Goal: Task Accomplishment & Management: Use online tool/utility

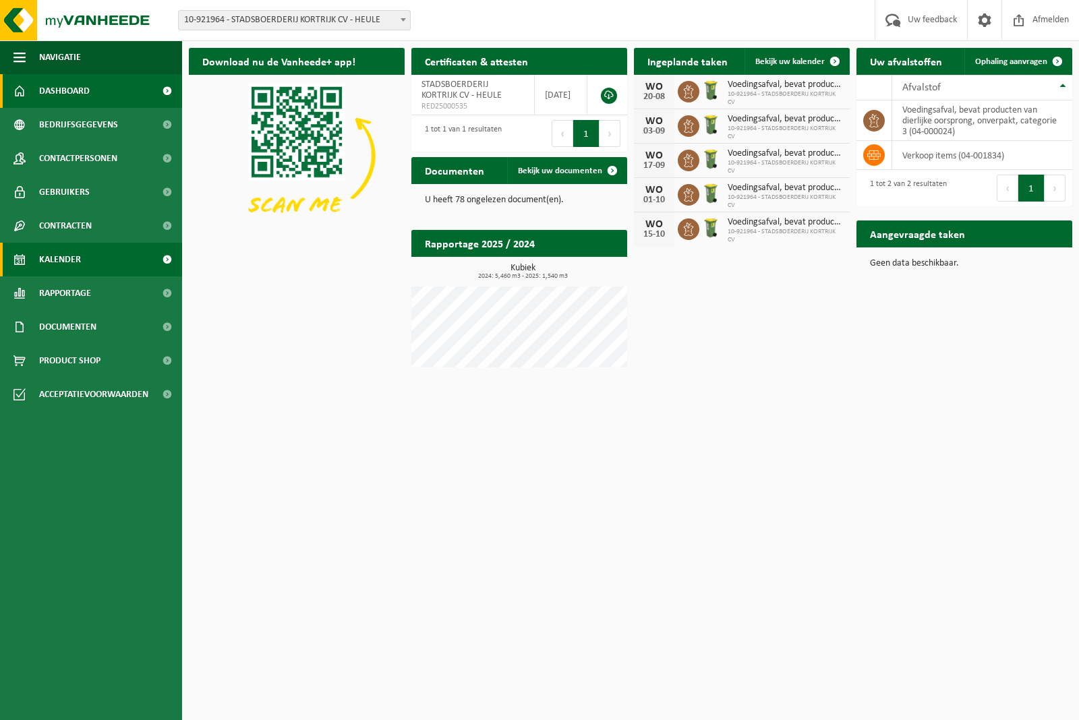
click at [64, 253] on span "Kalender" at bounding box center [60, 260] width 42 height 34
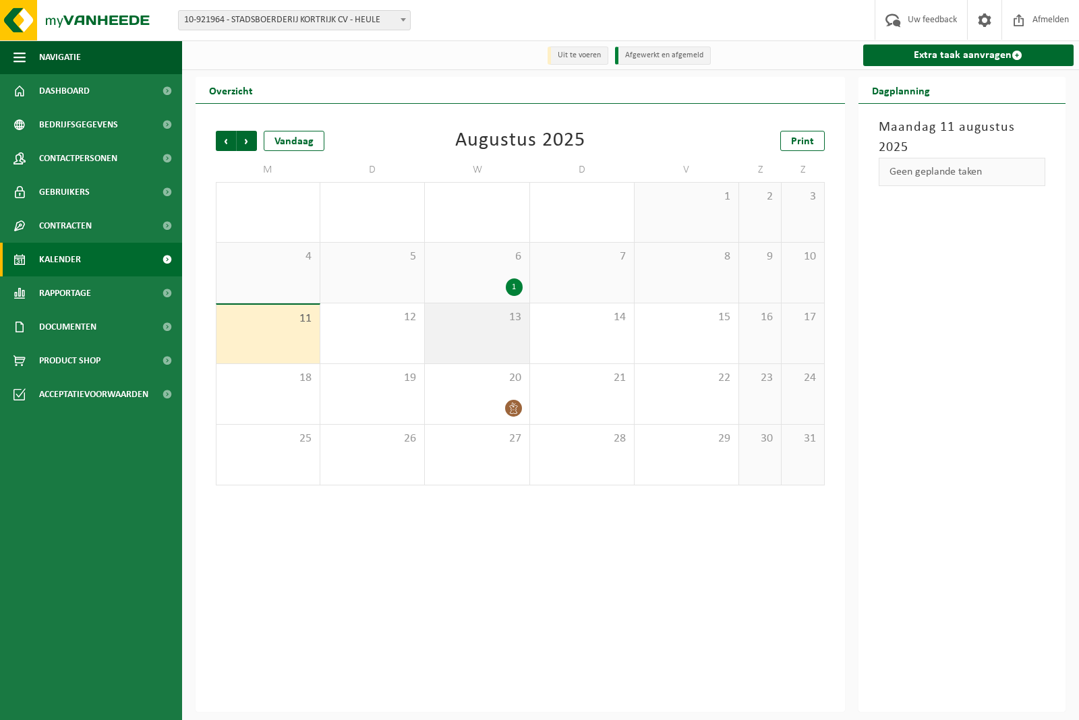
click at [499, 344] on div "13" at bounding box center [477, 333] width 104 height 60
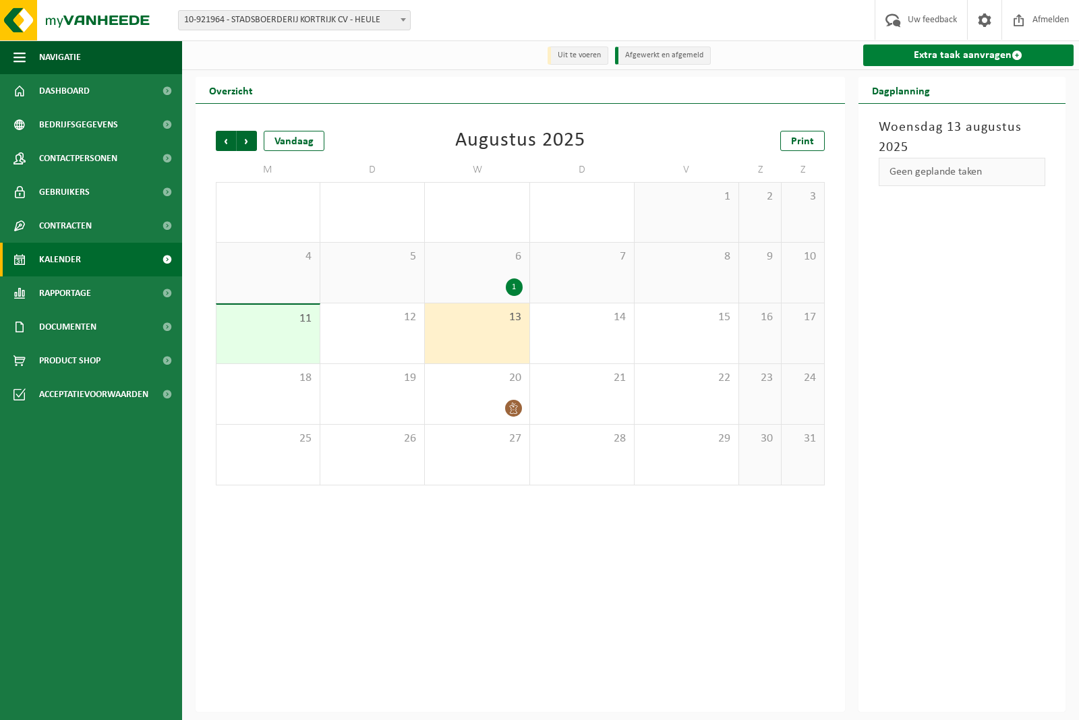
click at [953, 55] on link "Extra taak aanvragen" at bounding box center [968, 56] width 211 height 22
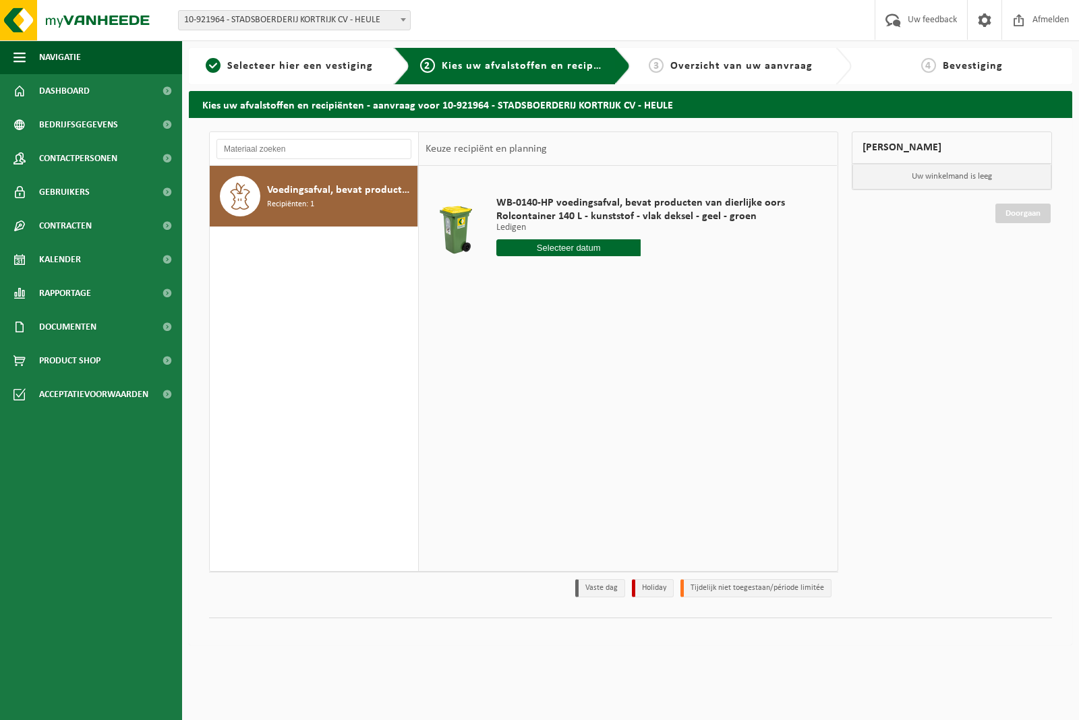
click at [541, 246] on input "text" at bounding box center [568, 247] width 144 height 17
click at [560, 368] on div "13" at bounding box center [557, 368] width 24 height 22
type input "Van 2025-08-13"
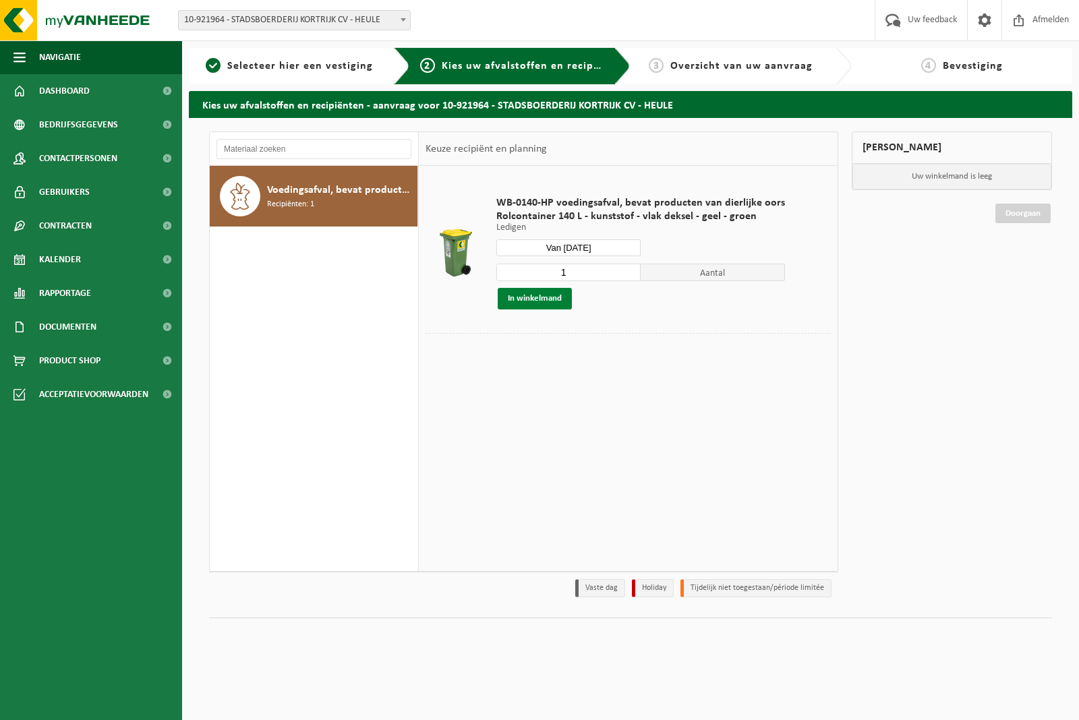
click at [527, 303] on button "In winkelmand" at bounding box center [535, 299] width 74 height 22
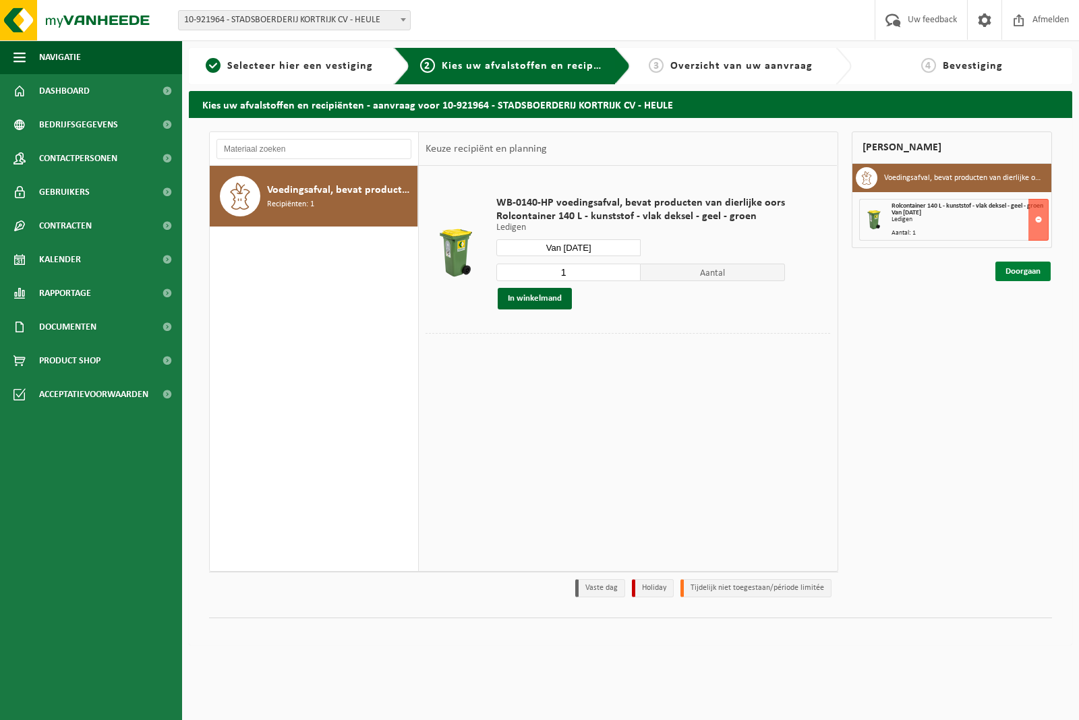
click at [1027, 281] on link "Doorgaan" at bounding box center [1022, 272] width 55 height 20
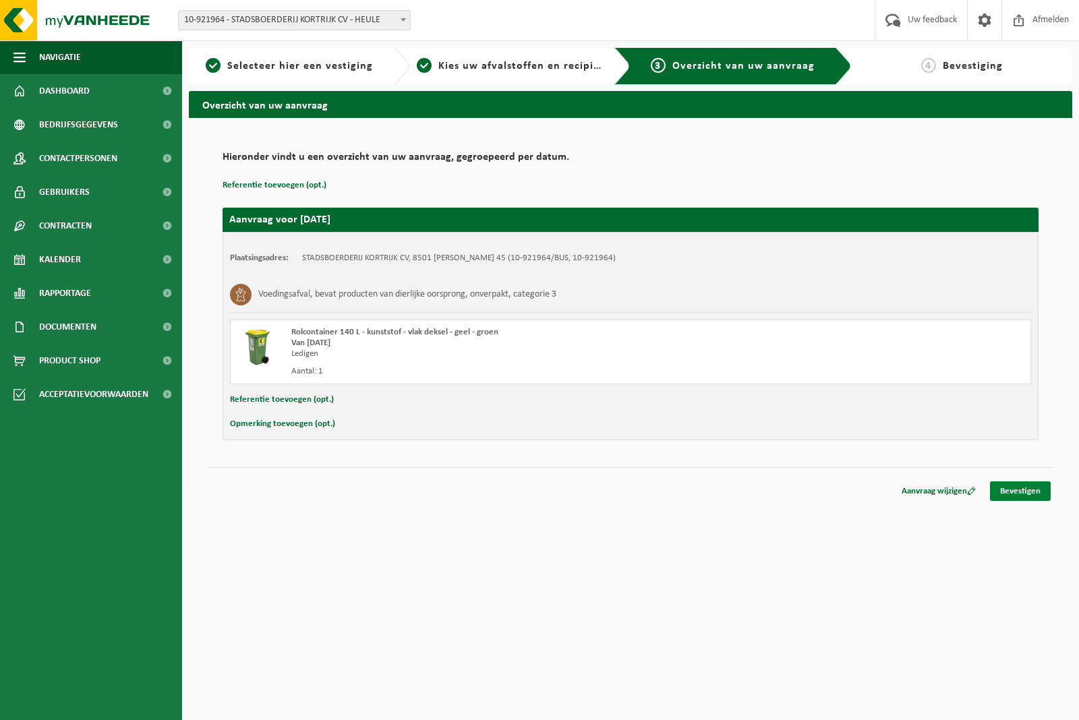
click at [1020, 494] on link "Bevestigen" at bounding box center [1020, 491] width 61 height 20
